Goal: Find specific page/section: Find specific page/section

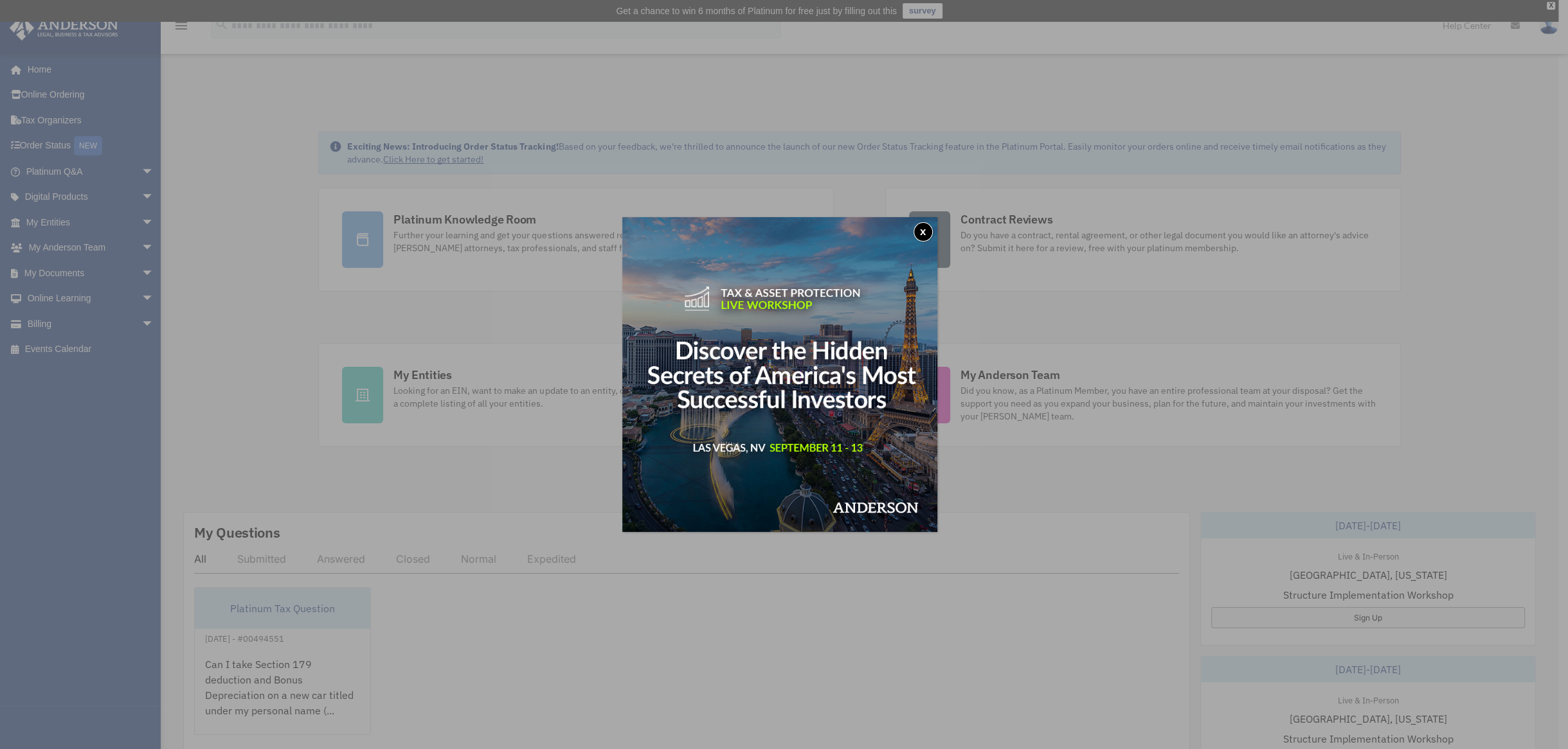
click at [927, 232] on button "x" at bounding box center [923, 232] width 19 height 19
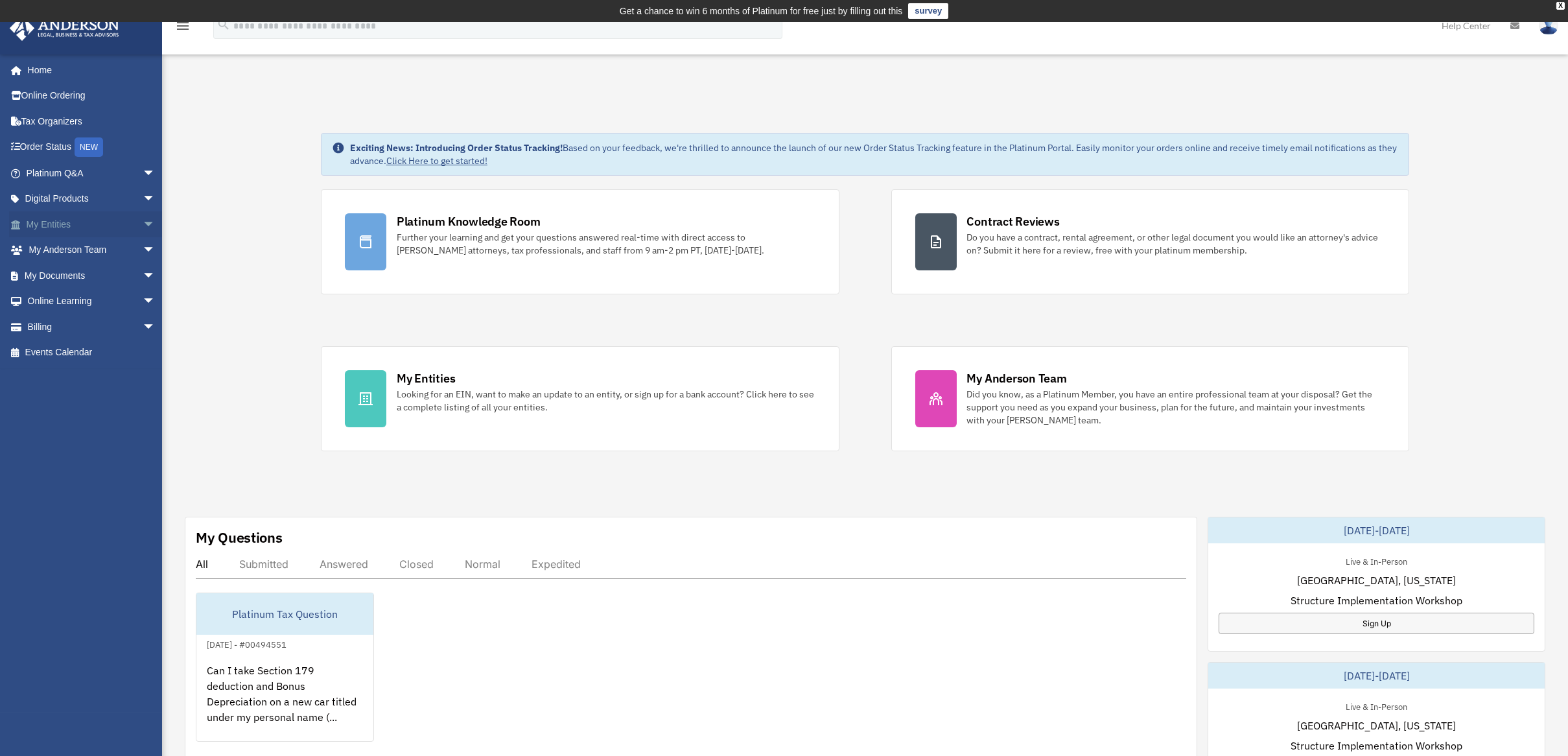
click at [143, 226] on span "arrow_drop_down" at bounding box center [155, 225] width 26 height 27
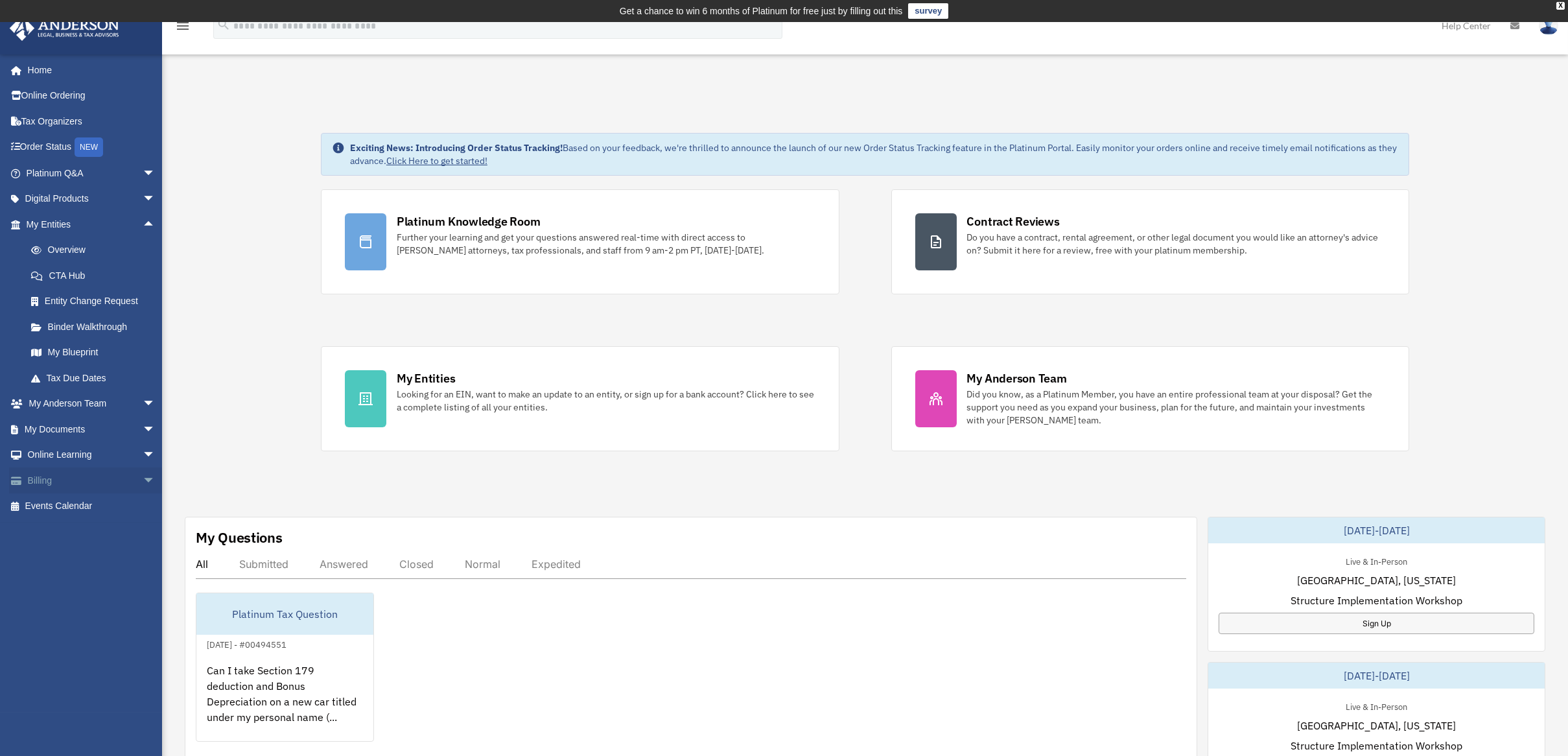
click at [143, 480] on span "arrow_drop_down" at bounding box center [155, 481] width 26 height 27
click at [83, 507] on link "$ Open Invoices" at bounding box center [97, 507] width 157 height 27
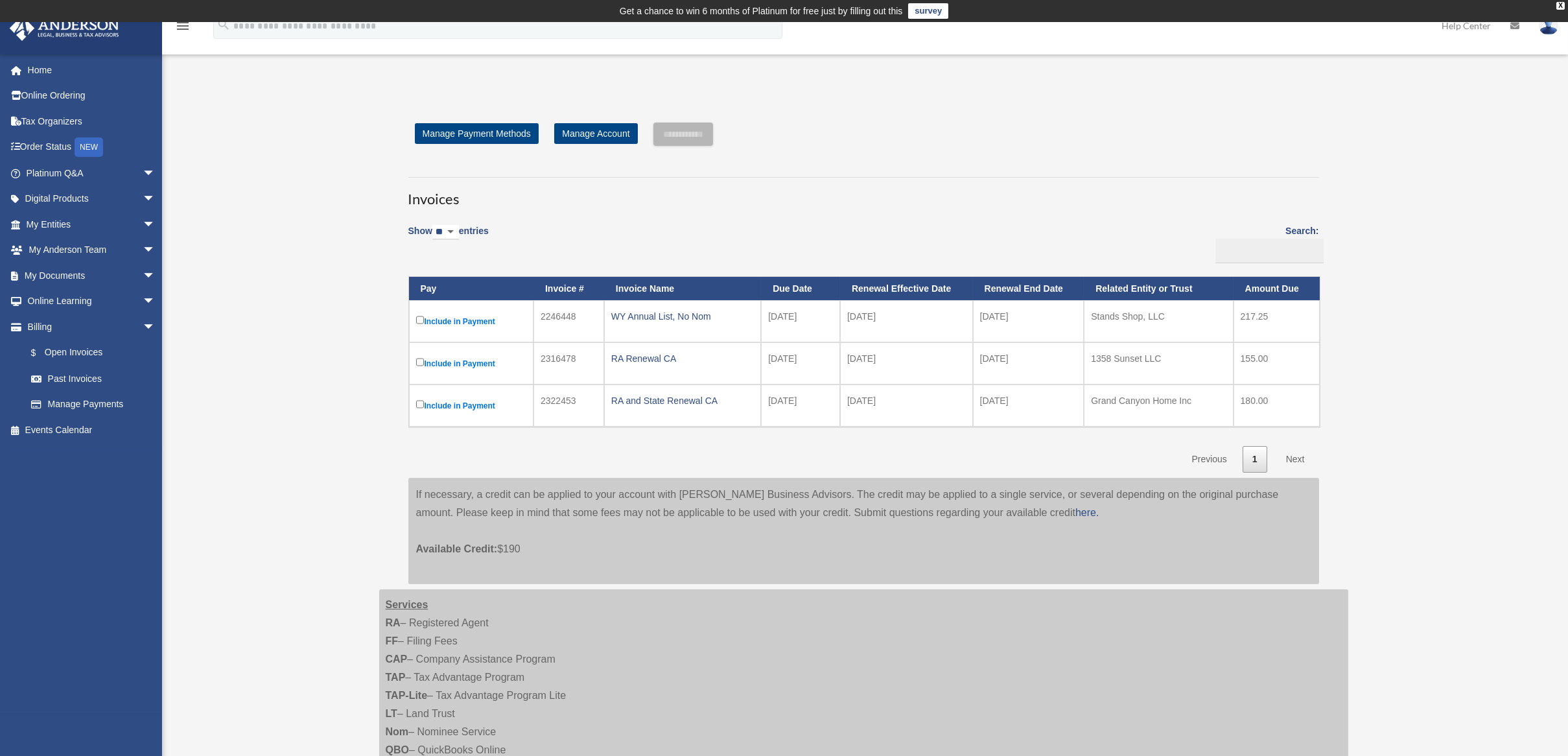
scroll to position [86, 0]
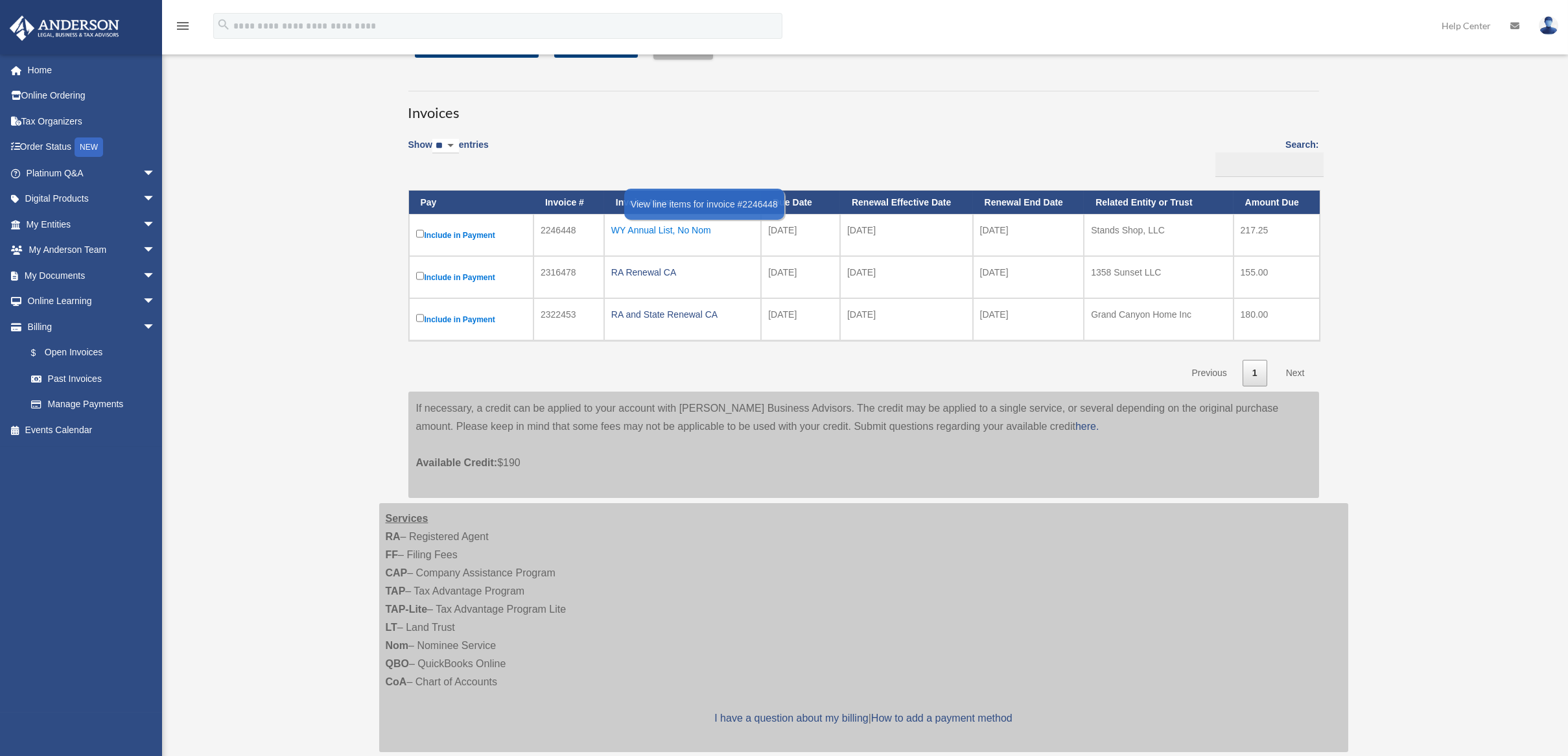
click at [666, 234] on div "WY Annual List, No Nom" at bounding box center [683, 230] width 143 height 18
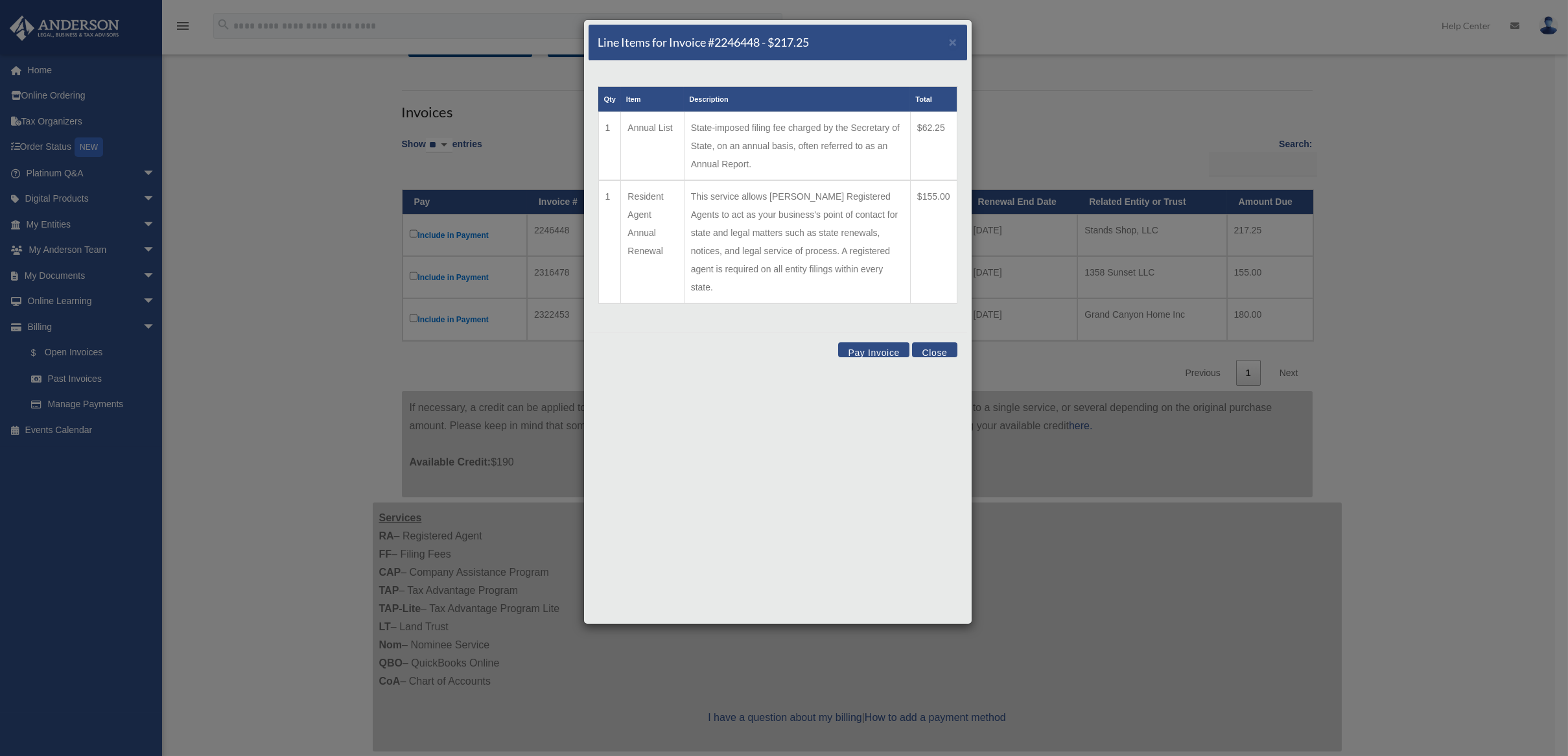
click at [934, 342] on button "Close" at bounding box center [935, 349] width 45 height 15
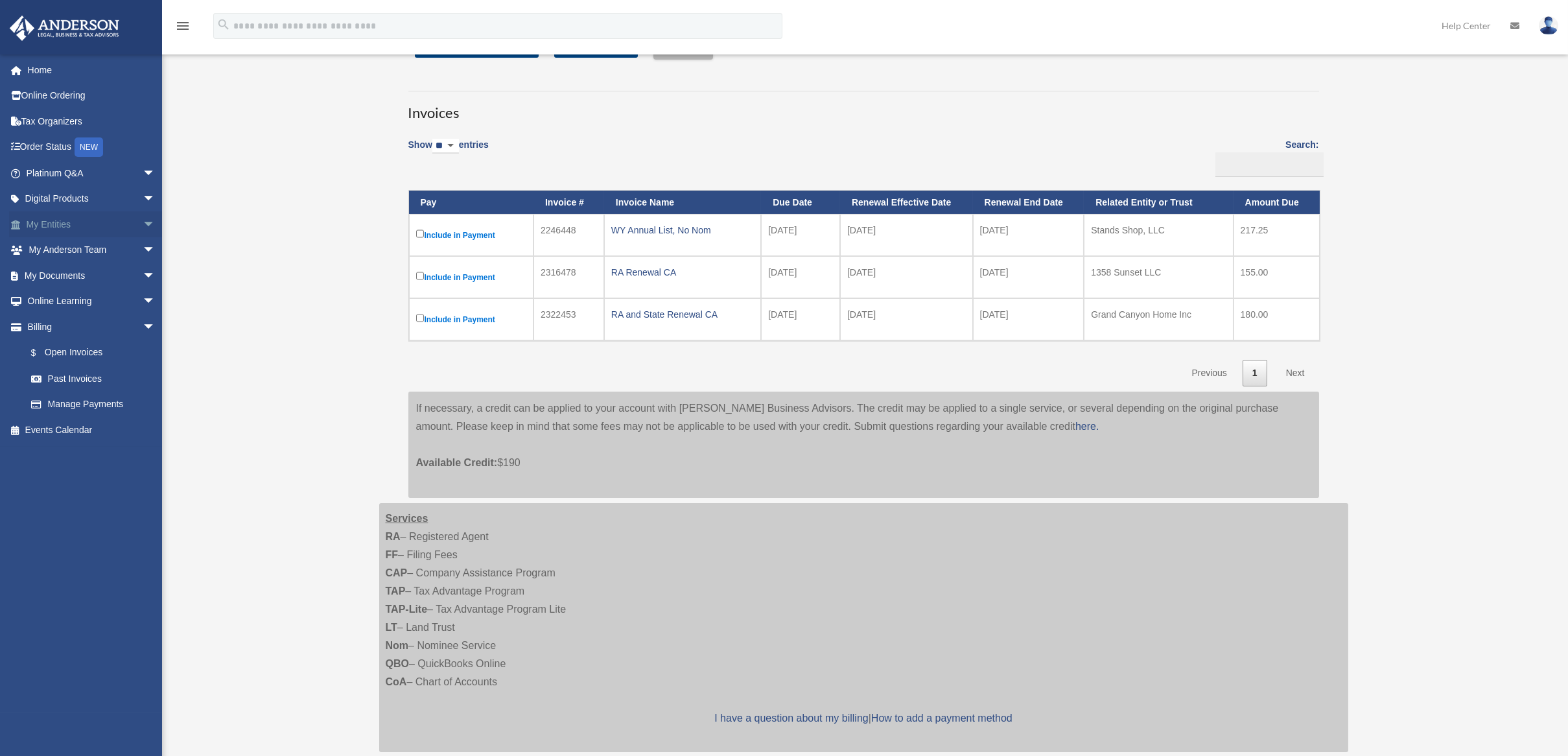
click at [143, 223] on span "arrow_drop_down" at bounding box center [155, 225] width 26 height 27
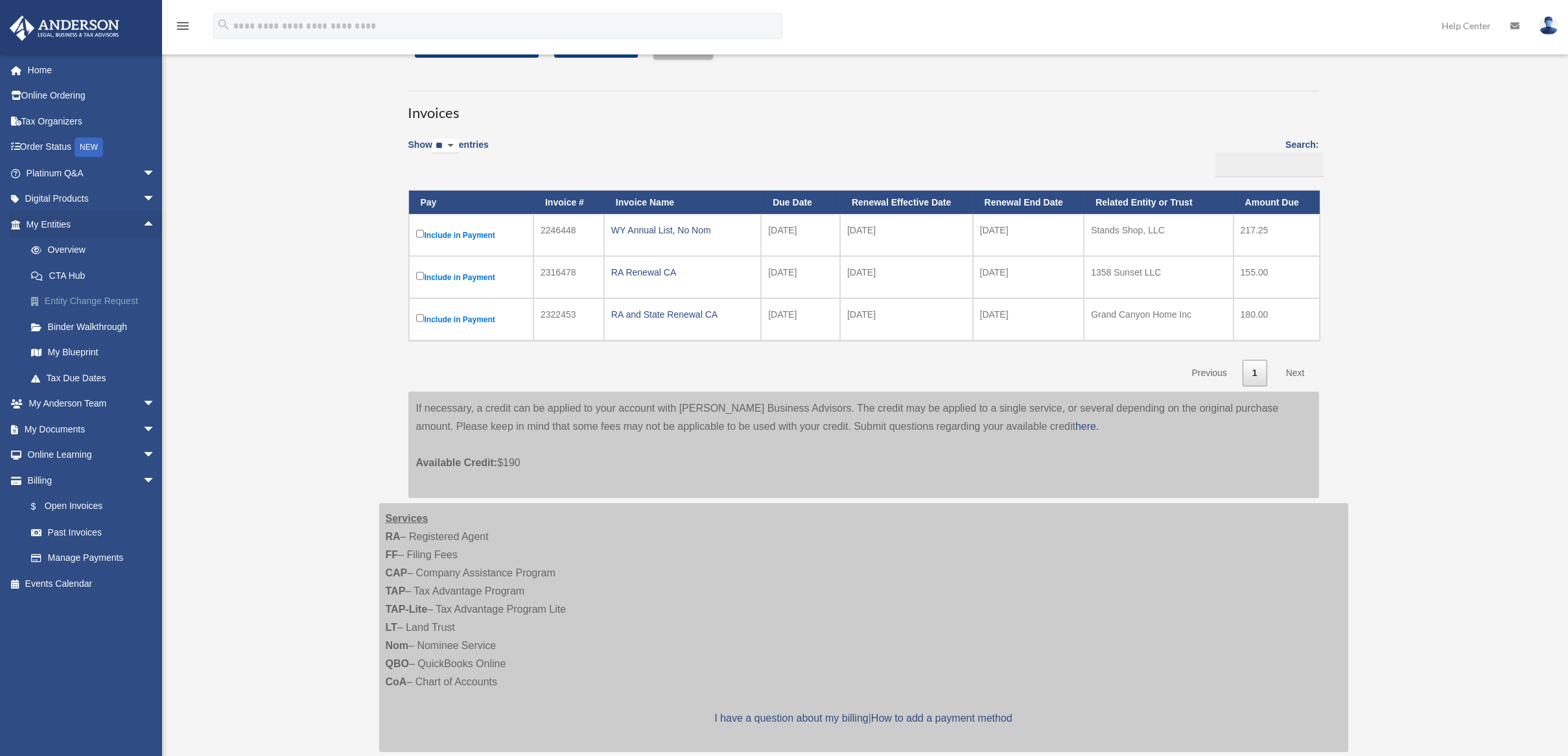
click at [82, 304] on link "Entity Change Request" at bounding box center [97, 301] width 157 height 26
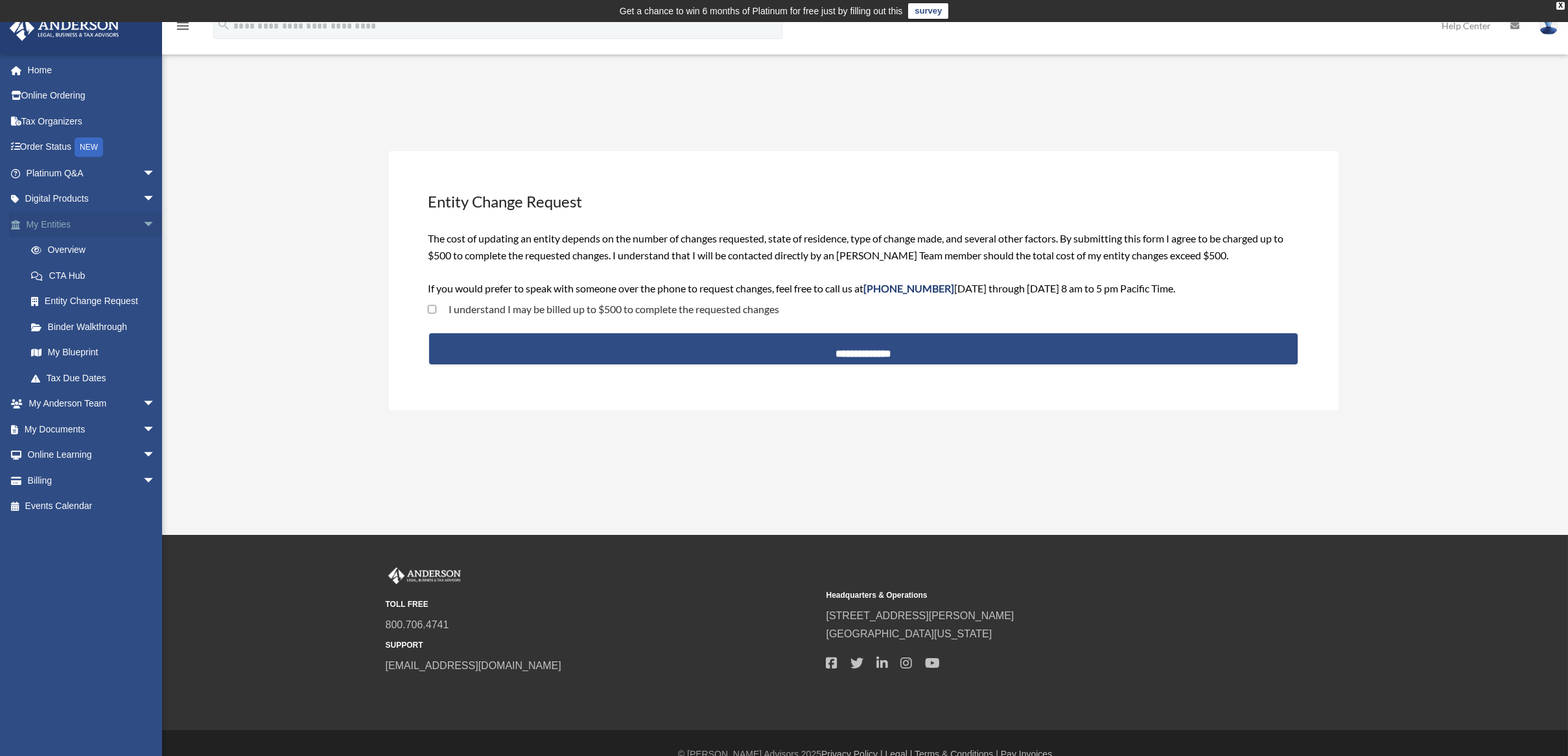
click at [57, 228] on link "My Entities arrow_drop_down" at bounding box center [92, 224] width 166 height 26
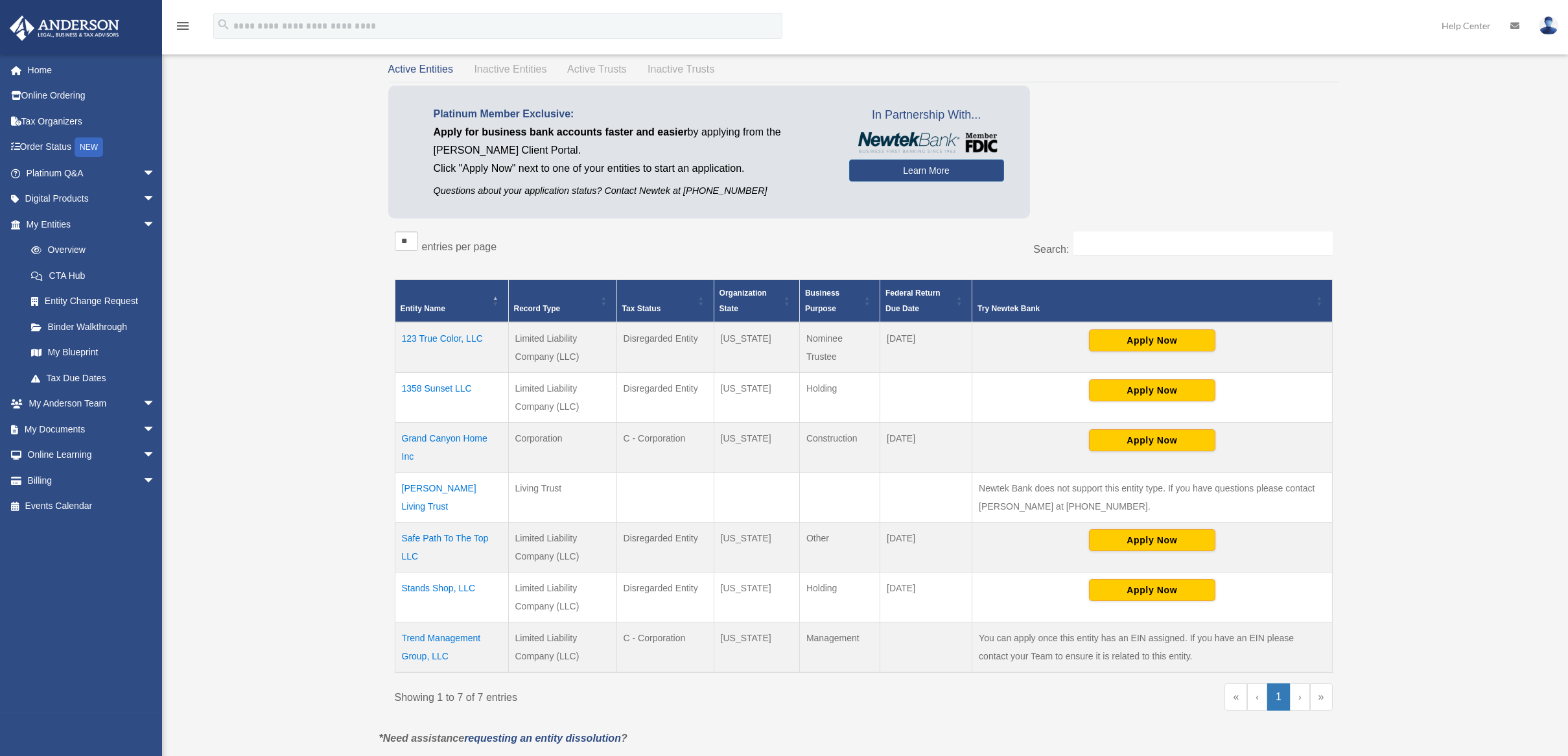
scroll to position [172, 0]
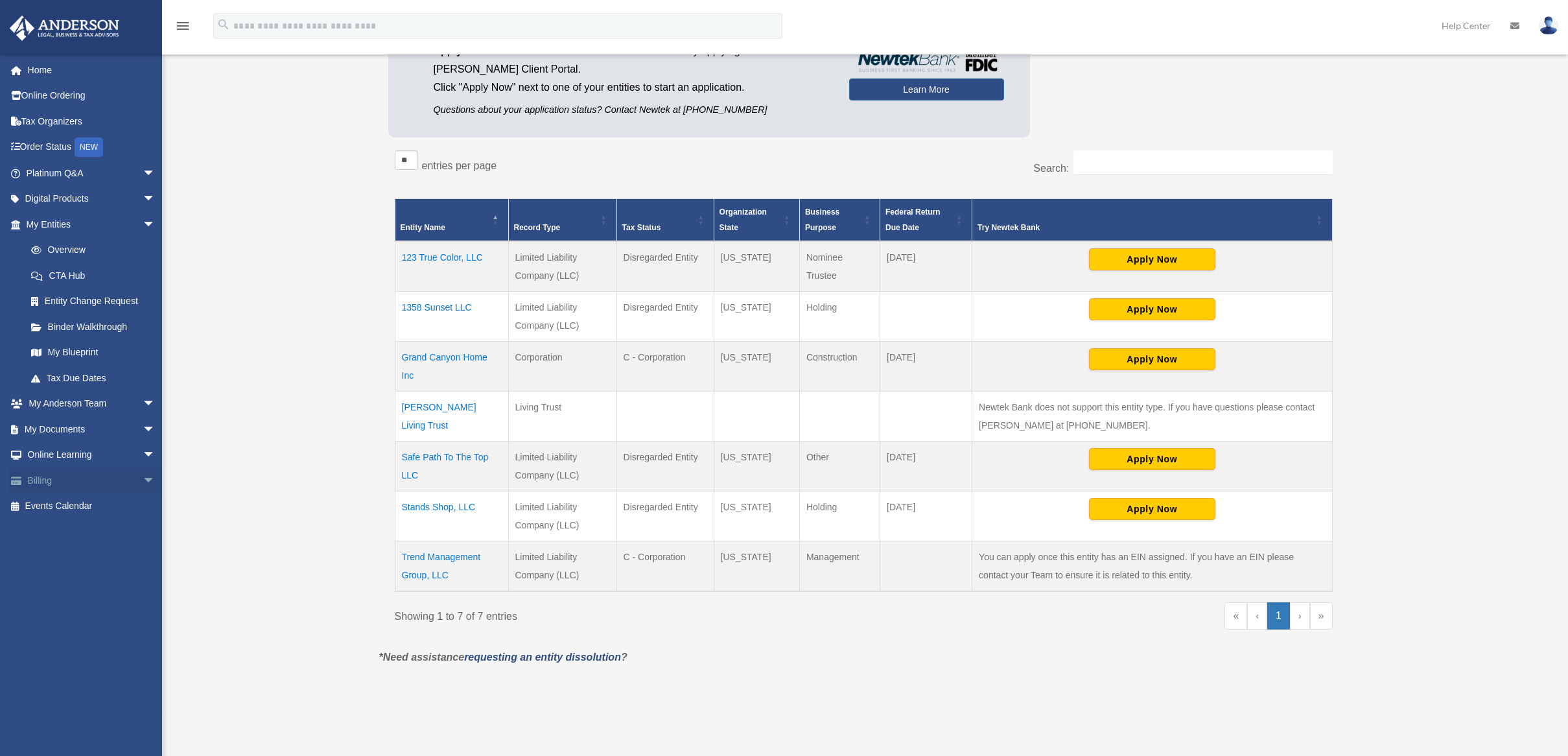
click at [55, 475] on link "Billing arrow_drop_down" at bounding box center [92, 480] width 166 height 26
